Goal: Information Seeking & Learning: Learn about a topic

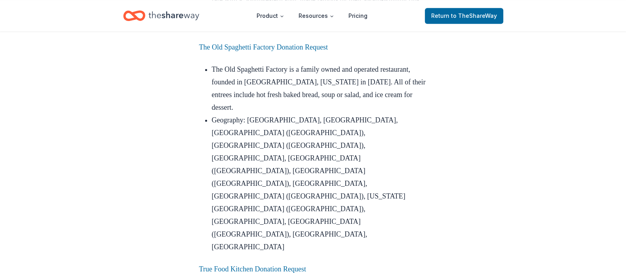
scroll to position [1270, 0]
